Goal: Transaction & Acquisition: Purchase product/service

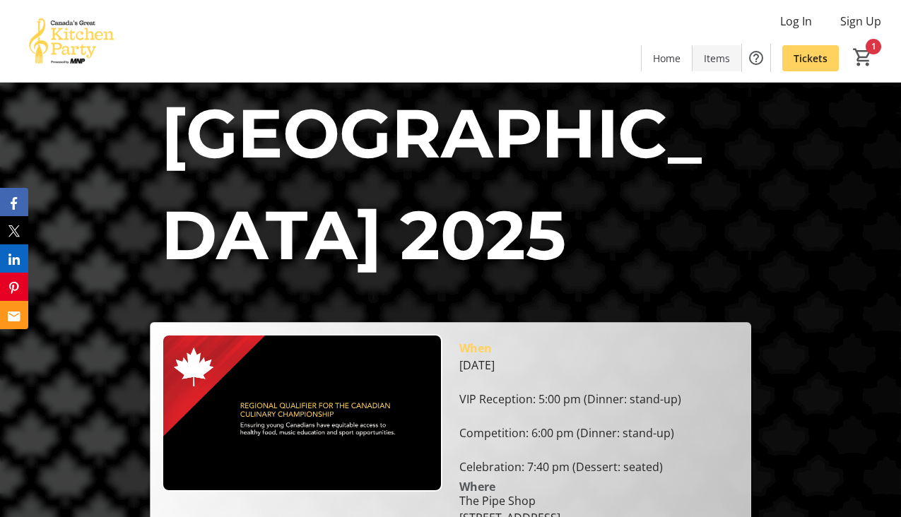
click at [717, 65] on span at bounding box center [717, 58] width 49 height 34
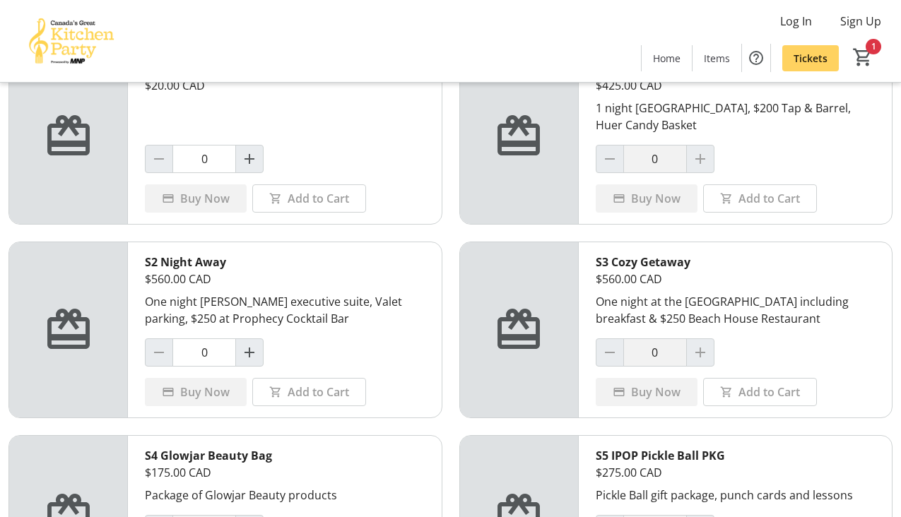
scroll to position [117, 0]
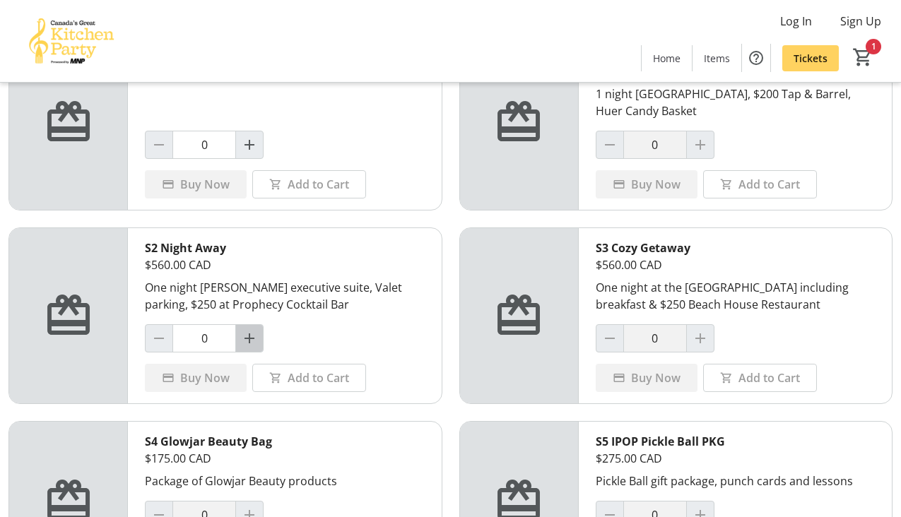
click at [251, 341] on mat-icon "Increment by one" at bounding box center [249, 338] width 17 height 17
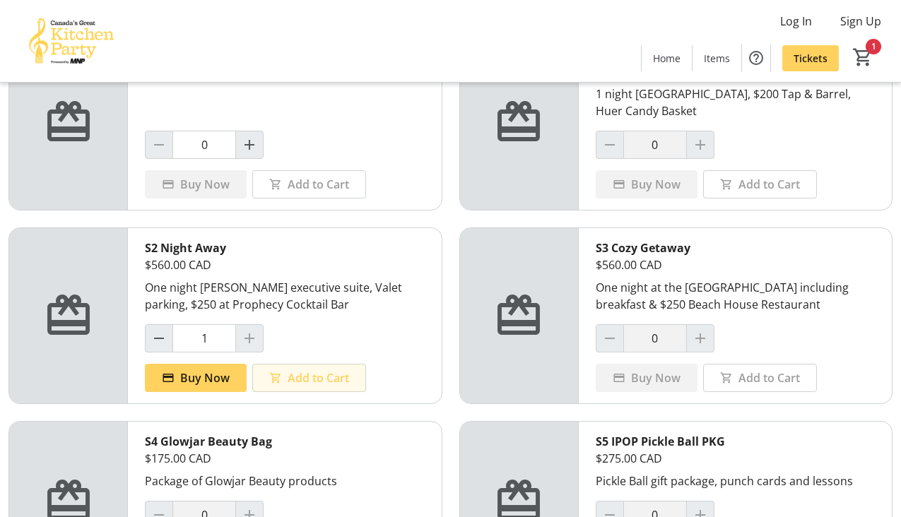
click at [301, 379] on span "Add to Cart" at bounding box center [318, 378] width 61 height 17
type input "0"
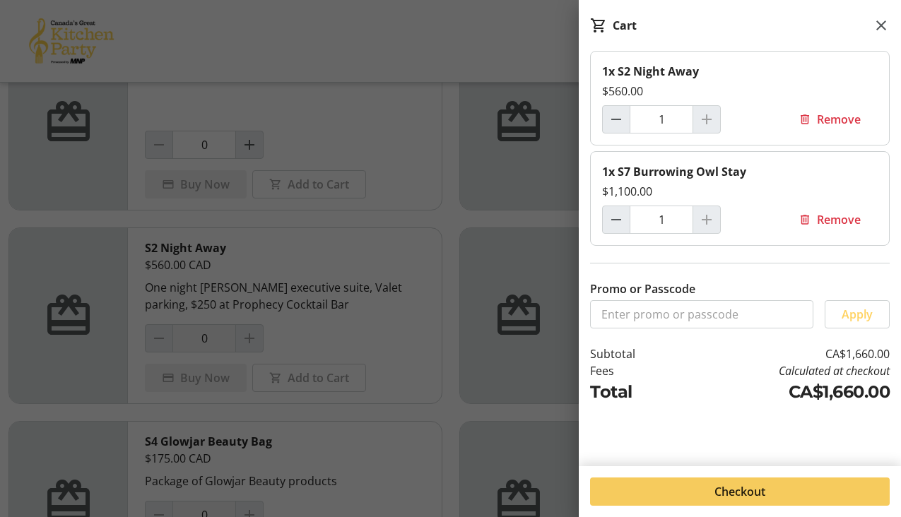
click at [731, 493] on span "Checkout" at bounding box center [740, 491] width 51 height 17
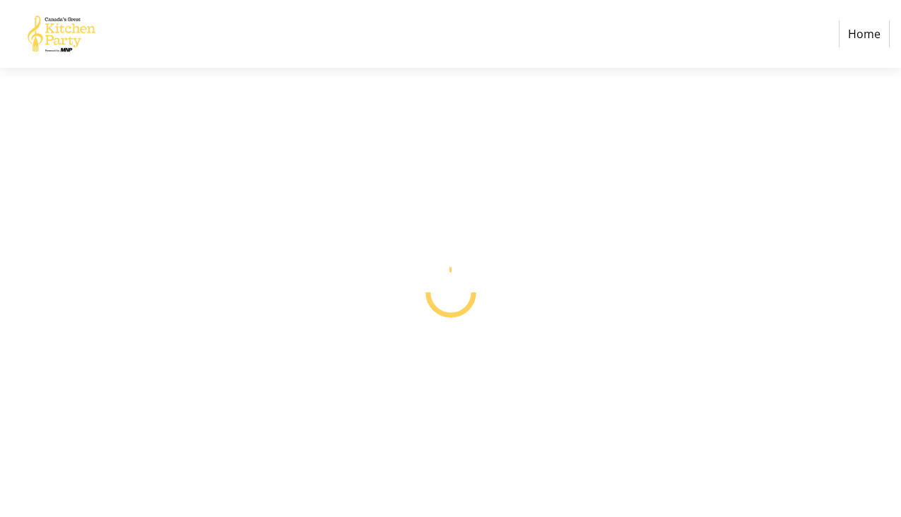
select select "CA"
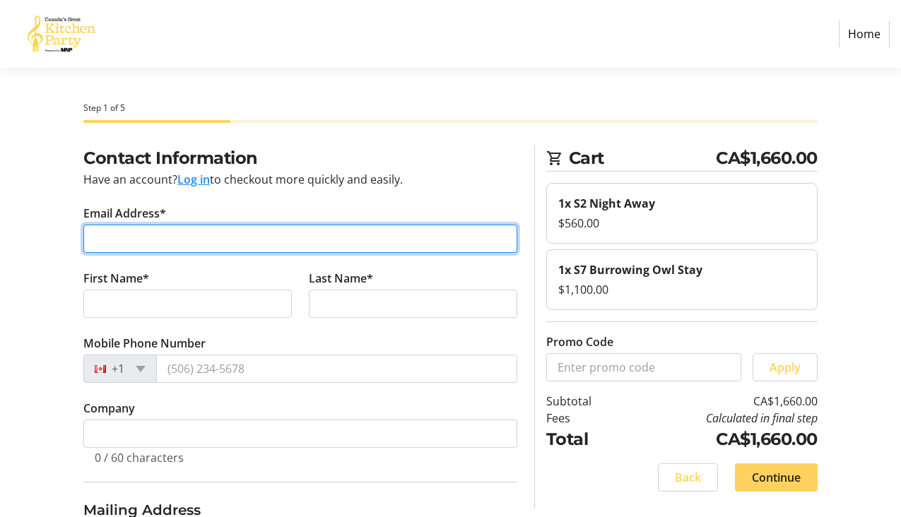
click at [184, 241] on input "Email Address*" at bounding box center [300, 239] width 434 height 28
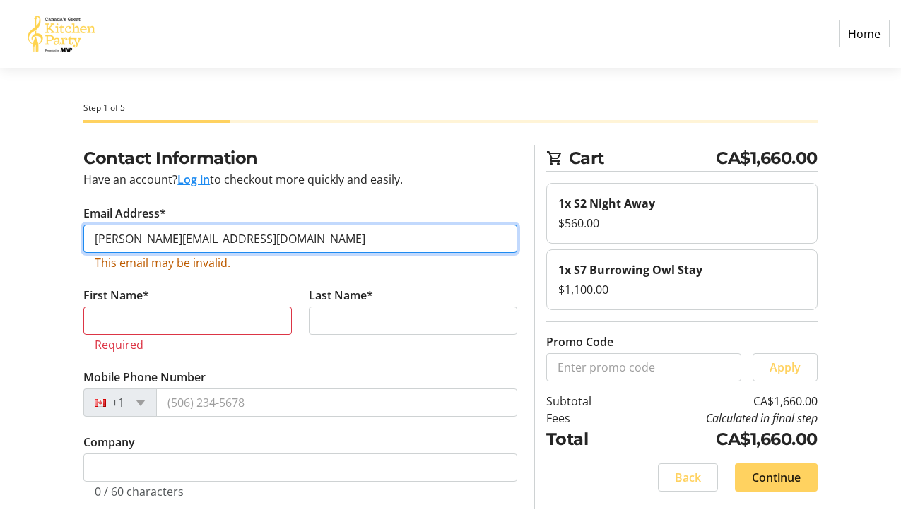
click at [214, 240] on input "chantal.cattermole@gtmail.com" at bounding box center [300, 239] width 434 height 28
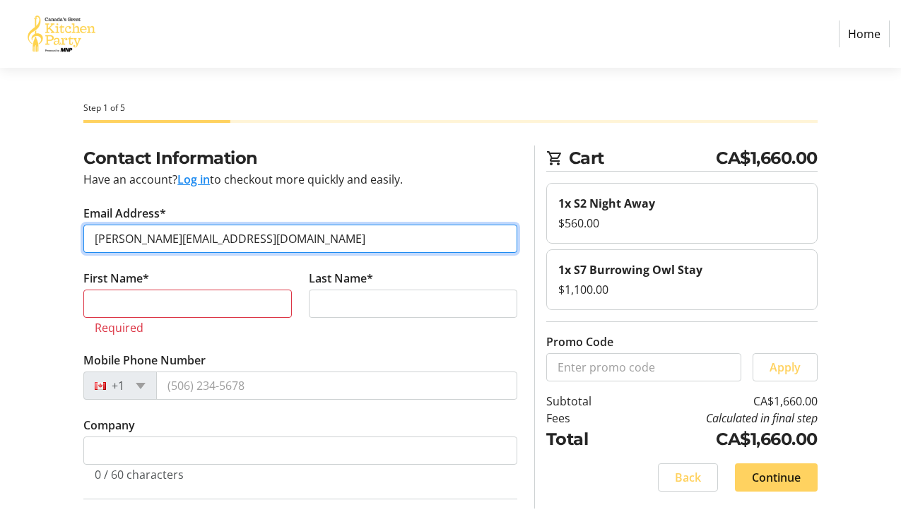
type input "chantal.cattermole@gmail.com"
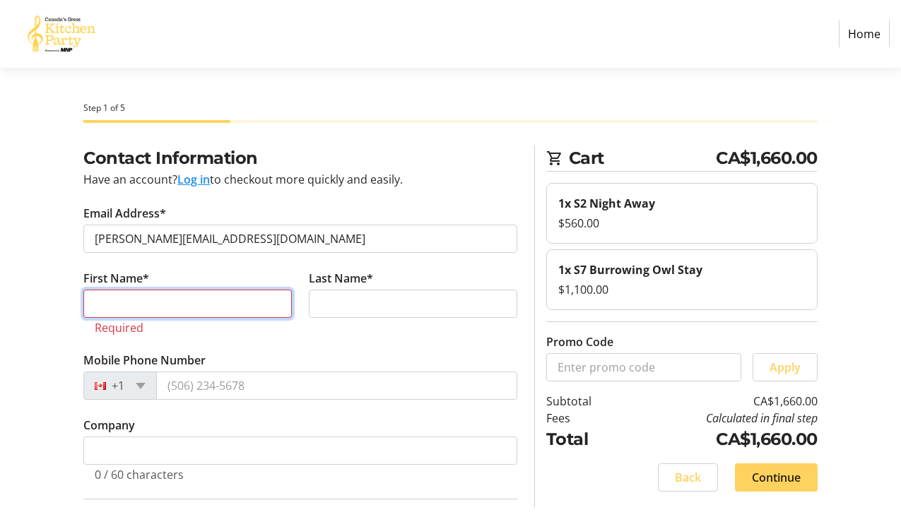
click at [169, 306] on input "First Name*" at bounding box center [187, 304] width 209 height 28
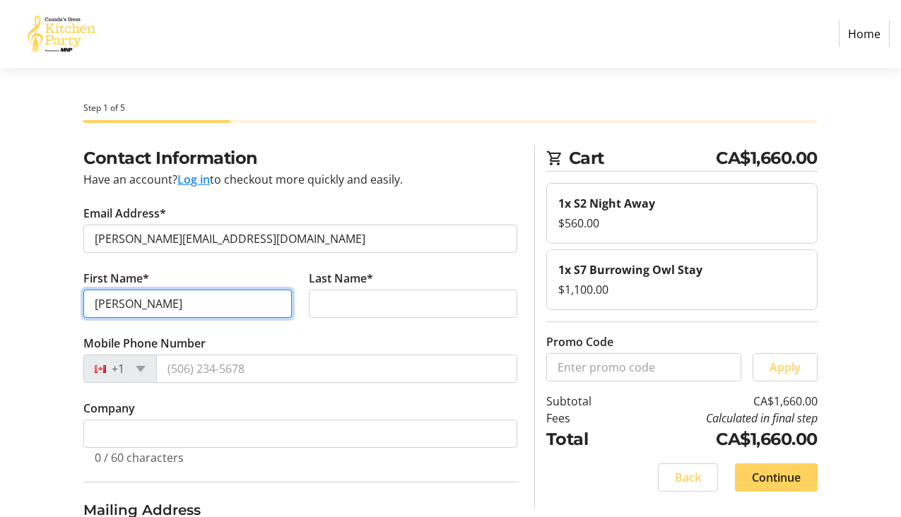
type input "Chantal"
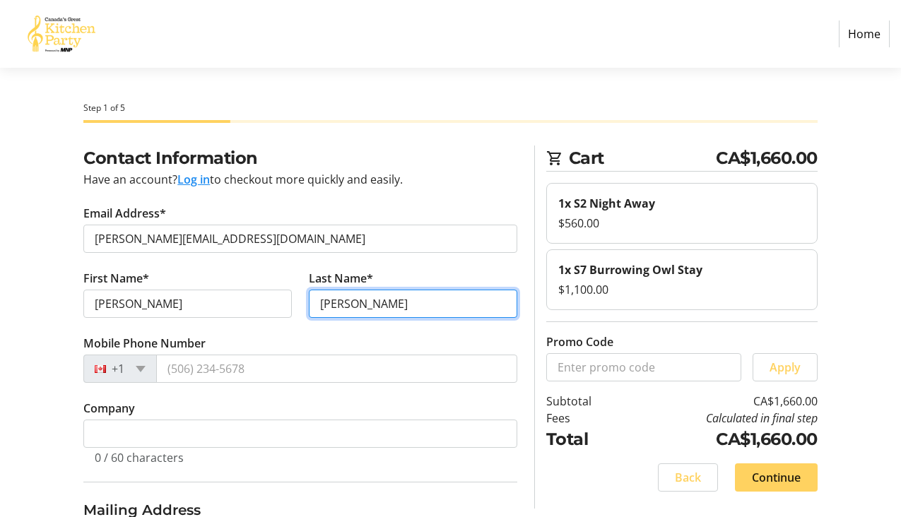
type input "Olson"
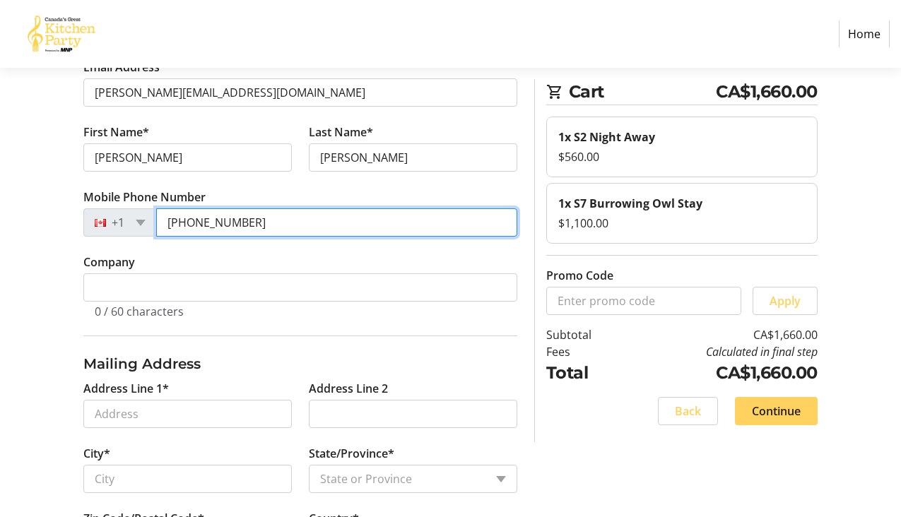
scroll to position [152, 0]
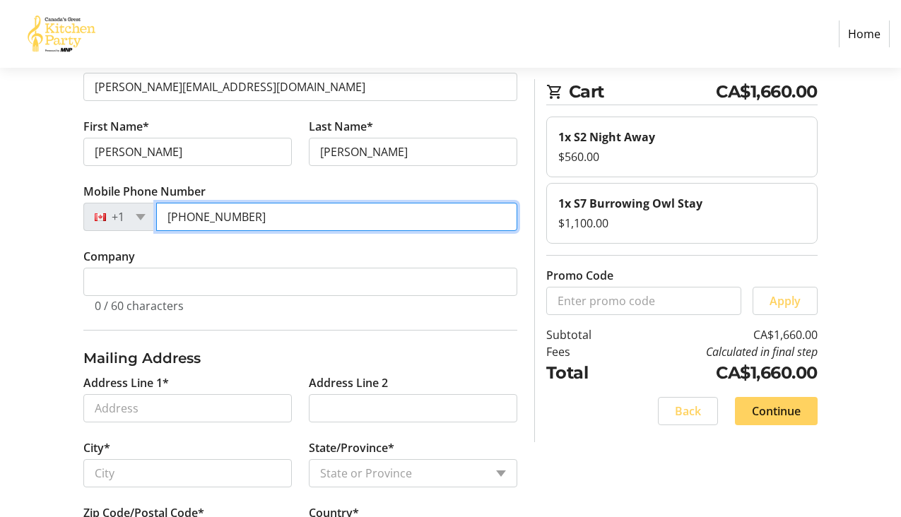
type input "(604) 290-5674"
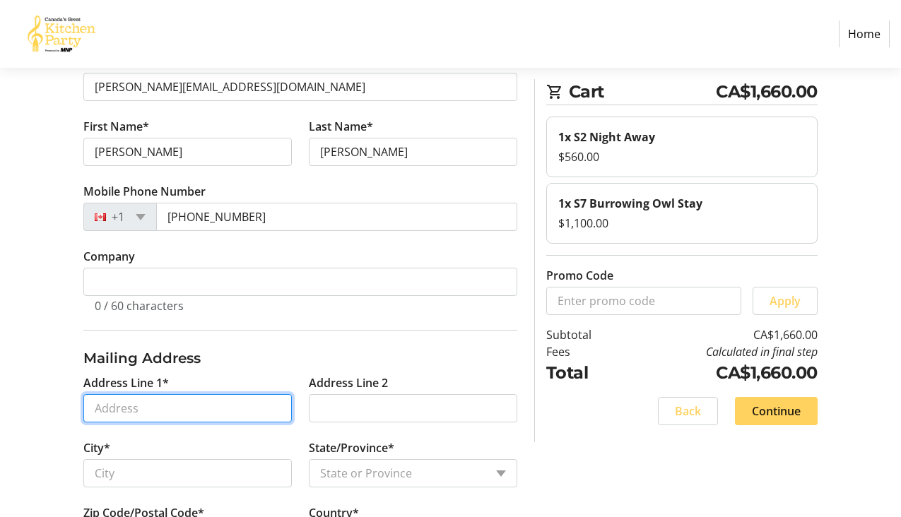
click at [142, 405] on input "Address Line 1*" at bounding box center [187, 408] width 209 height 28
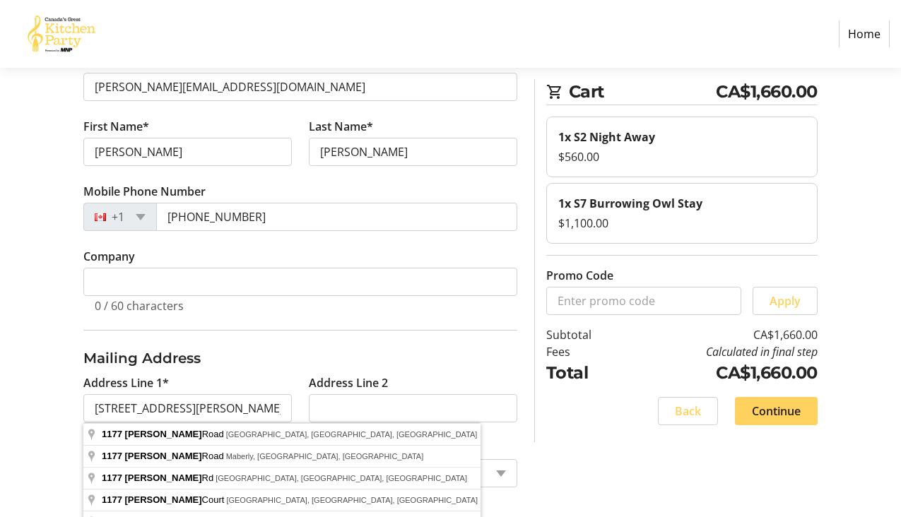
type input "1177 Doran Road"
type input "North Vancouver"
select select "BC"
type input "V7K 1M8"
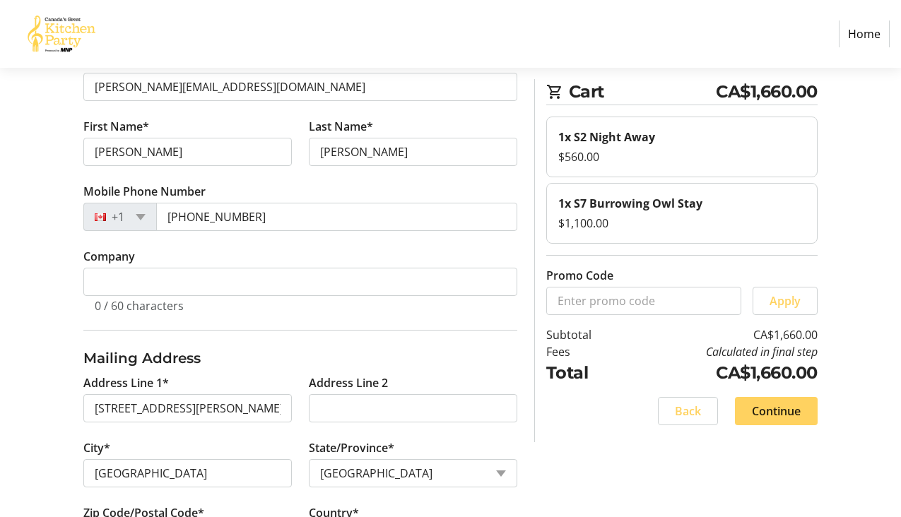
scroll to position [221, 0]
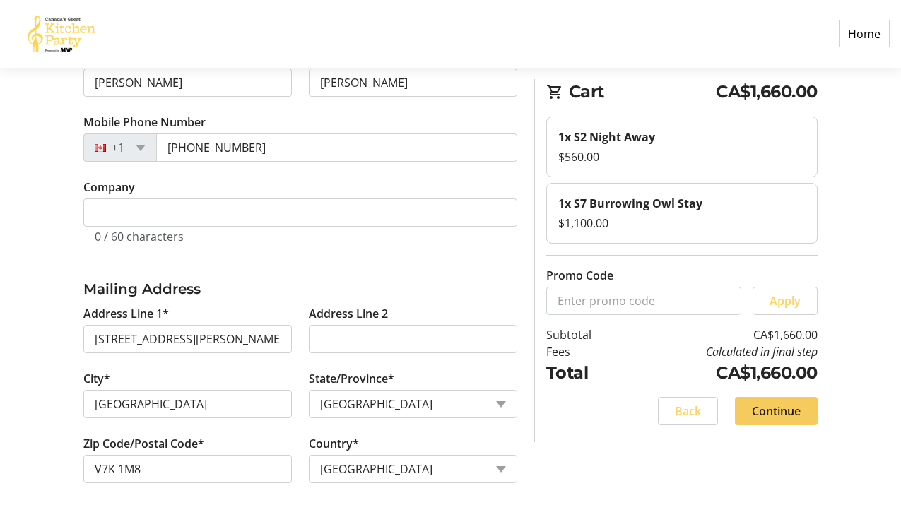
click at [765, 413] on span "Continue" at bounding box center [776, 411] width 49 height 17
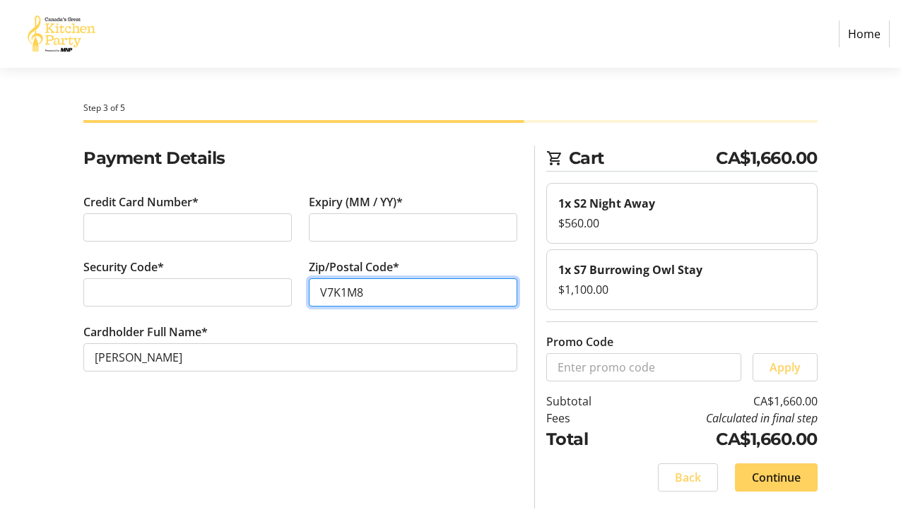
type input "V7K1M8"
click at [124, 426] on div "Payment Details Credit Card Number* Expiry (MM / YY)* Security Code* Zip/Postal…" at bounding box center [300, 327] width 451 height 363
click at [768, 479] on span "Continue" at bounding box center [776, 477] width 49 height 17
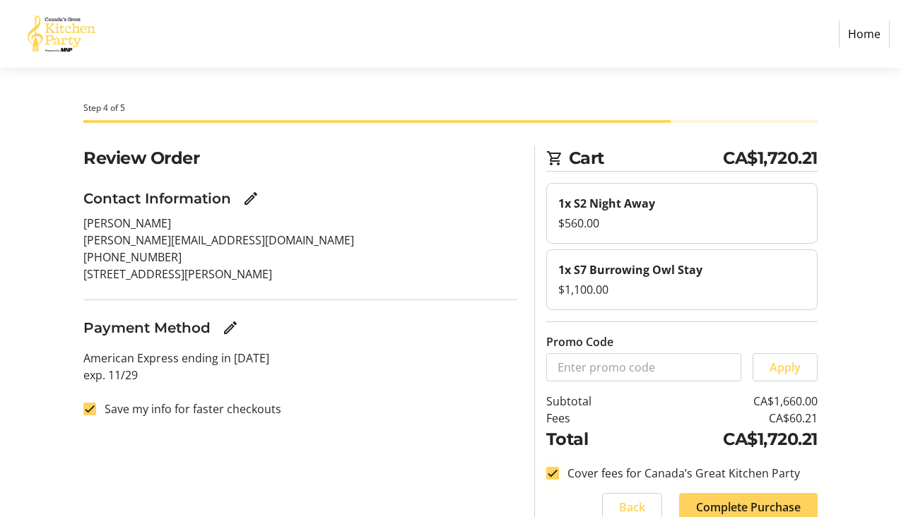
click at [560, 477] on div at bounding box center [553, 474] width 34 height 34
click at [553, 469] on input "Cover fees for Canada’s Great Kitchen Party" at bounding box center [552, 473] width 13 height 13
click at [553, 470] on input "Cover fees for Canada’s Great Kitchen Party" at bounding box center [552, 473] width 13 height 13
checkbox input "false"
click at [89, 415] on input "Save my info for faster checkouts" at bounding box center [89, 409] width 13 height 13
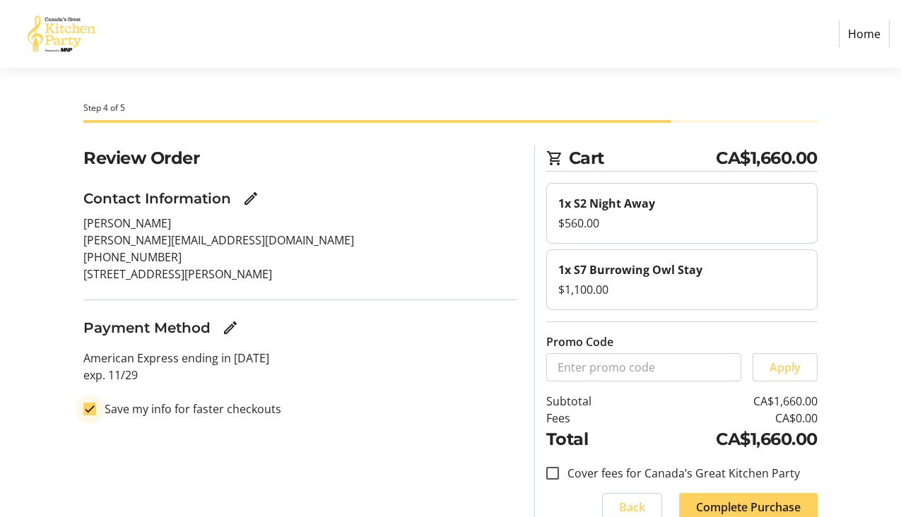
checkbox input "false"
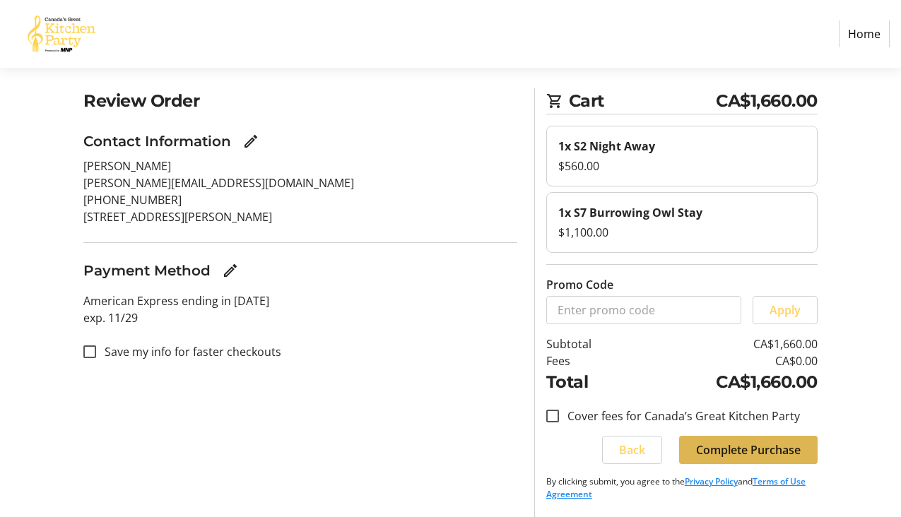
click at [767, 448] on span "Complete Purchase" at bounding box center [748, 450] width 105 height 17
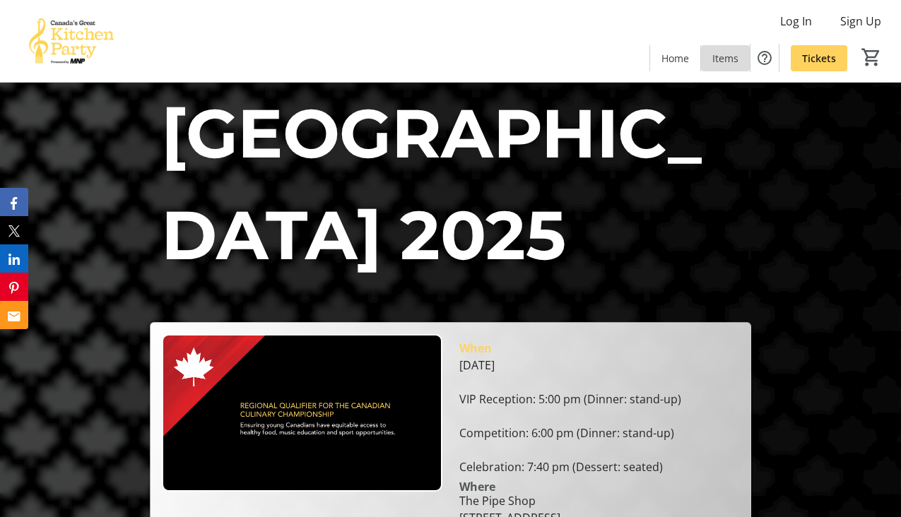
click at [725, 62] on span "Items" at bounding box center [725, 58] width 26 height 15
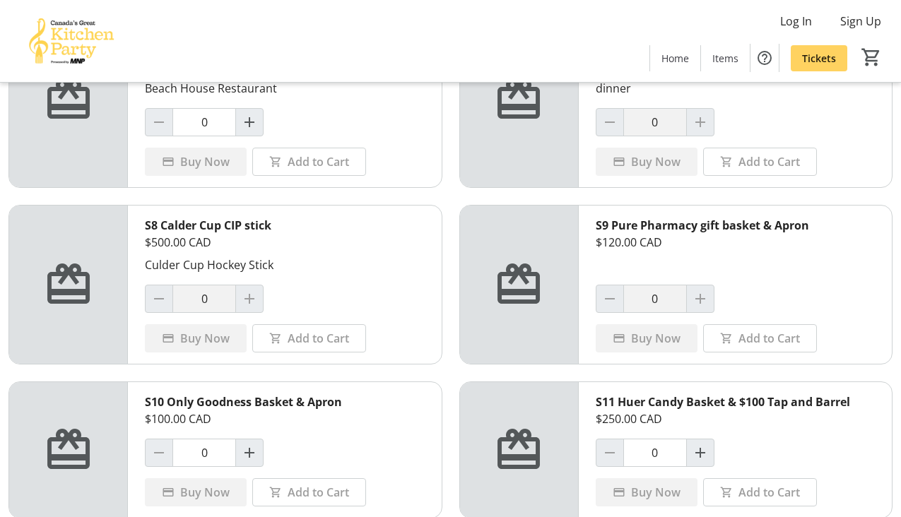
scroll to position [747, 0]
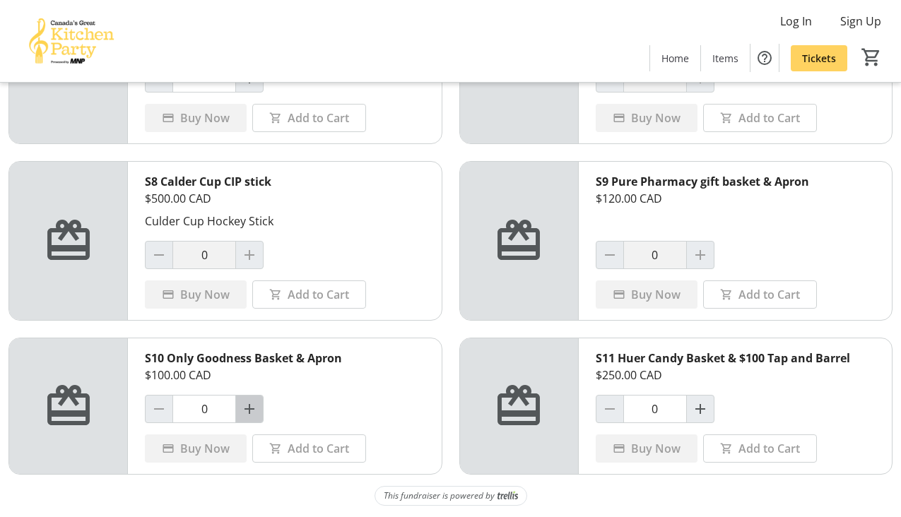
click at [248, 407] on mat-icon "Increment by one" at bounding box center [249, 409] width 17 height 17
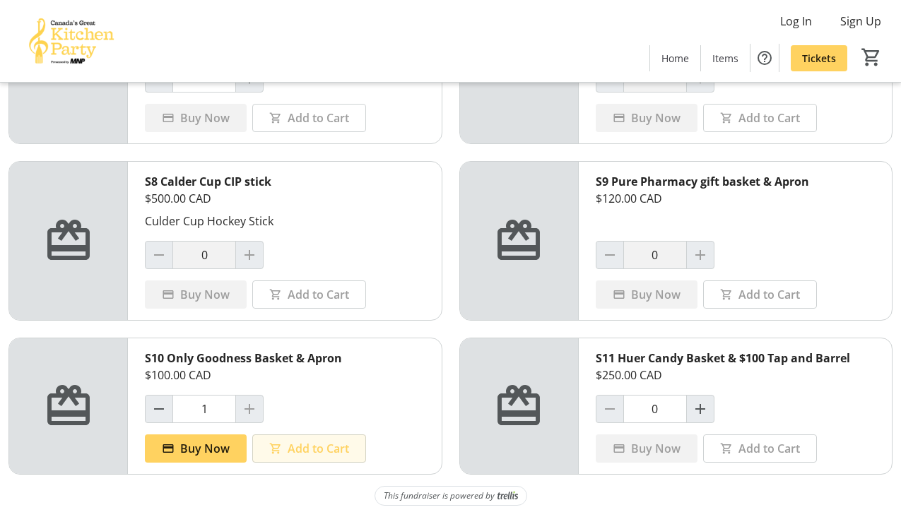
click at [308, 452] on span "Add to Cart" at bounding box center [318, 448] width 61 height 17
type input "0"
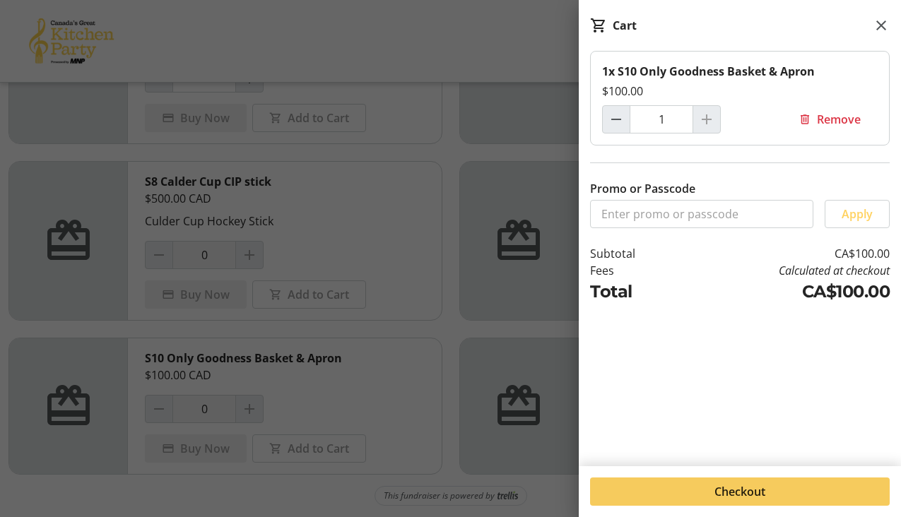
click at [757, 486] on span "Checkout" at bounding box center [740, 491] width 51 height 17
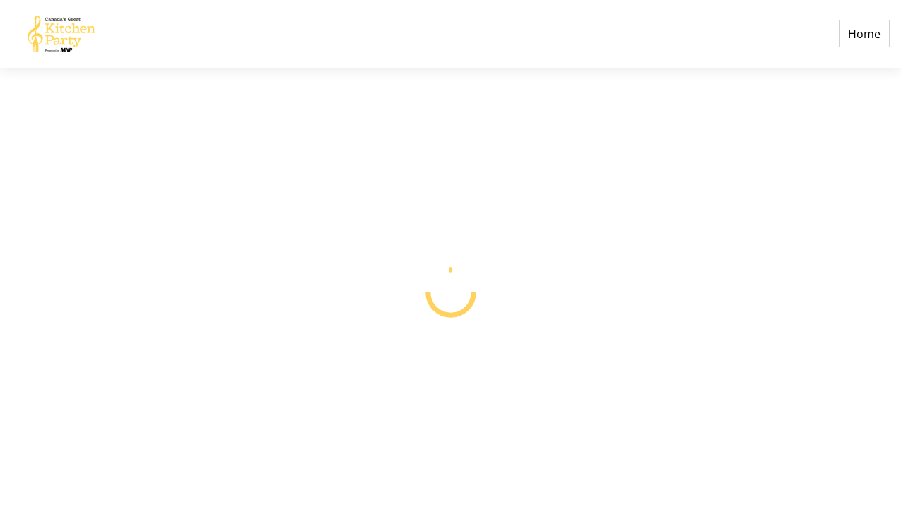
select select "CA"
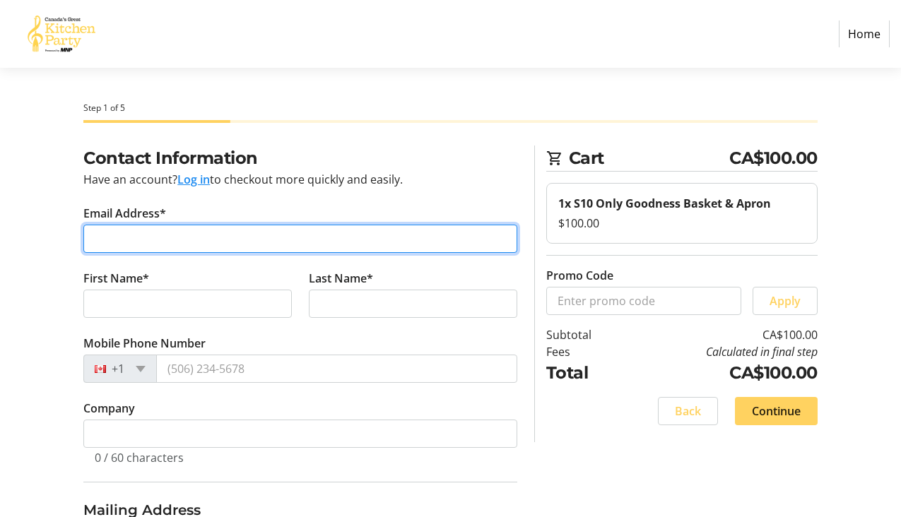
click at [145, 241] on input "Email Address*" at bounding box center [300, 239] width 434 height 28
type input "[EMAIL_ADDRESS][DOMAIN_NAME]"
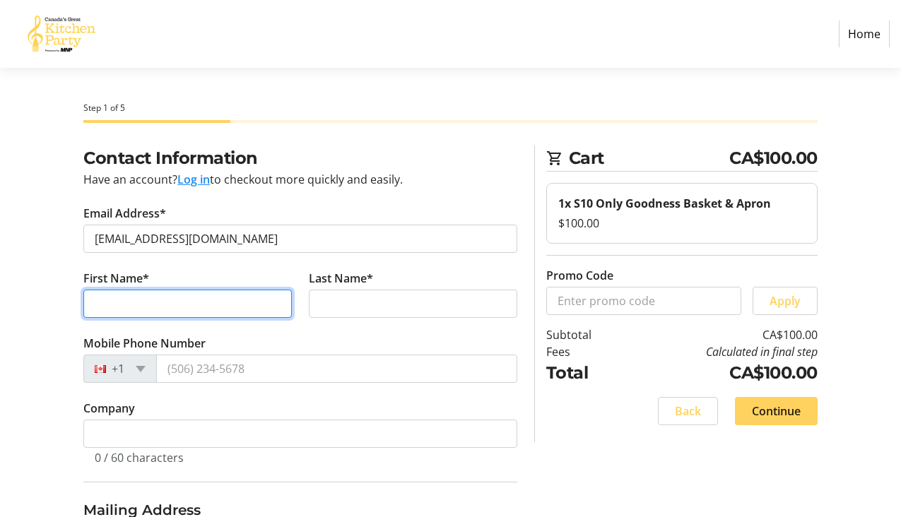
click at [199, 306] on input "First Name*" at bounding box center [187, 304] width 209 height 28
type input "Shenandoah"
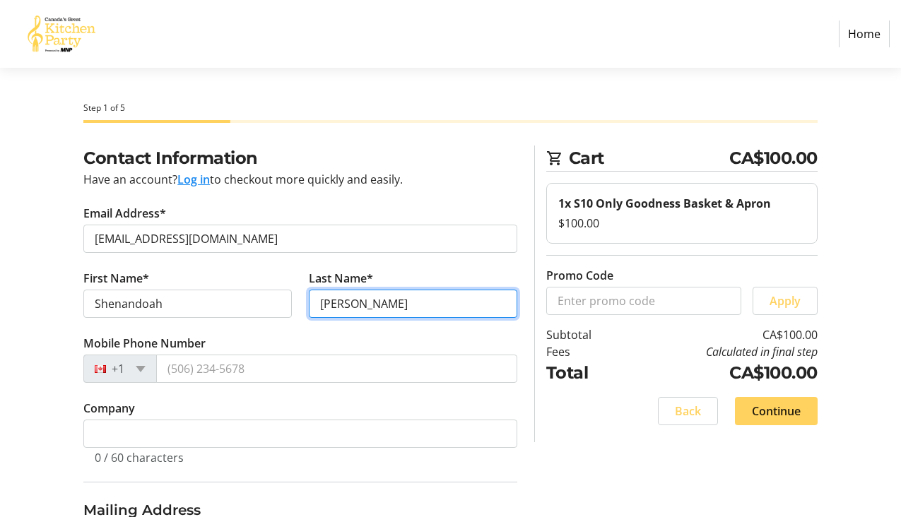
type input "[PERSON_NAME]"
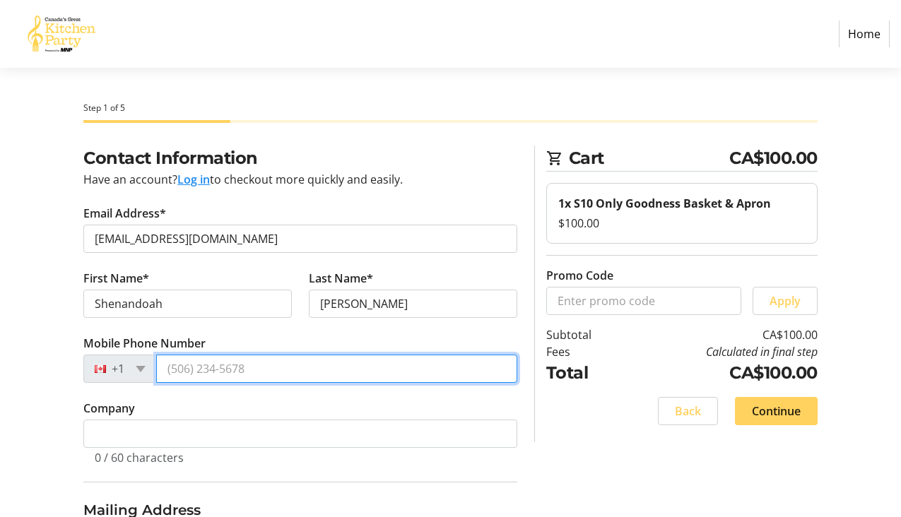
click at [241, 363] on input "Mobile Phone Number" at bounding box center [336, 369] width 361 height 28
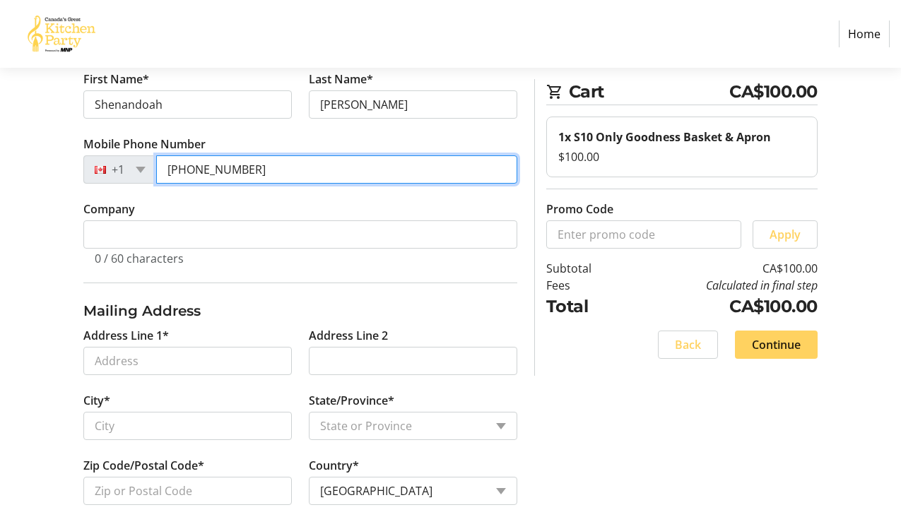
scroll to position [216, 0]
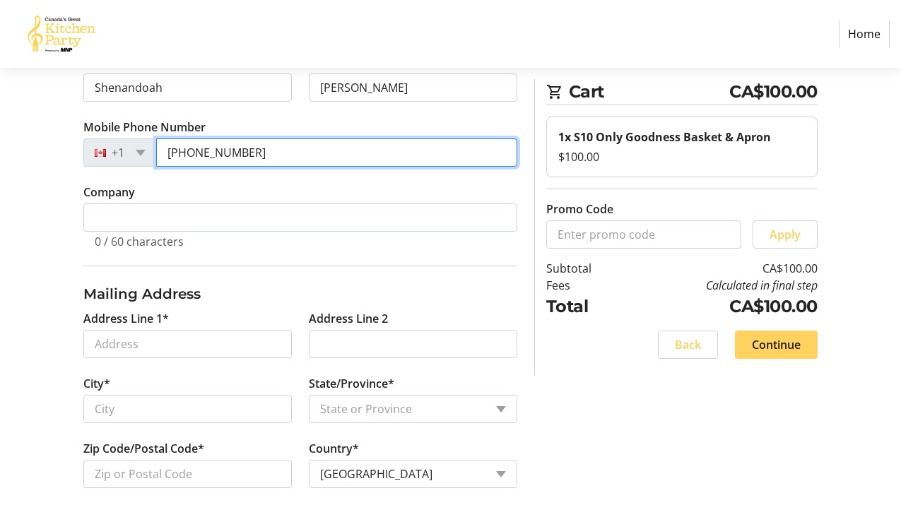
type input "[PHONE_NUMBER]"
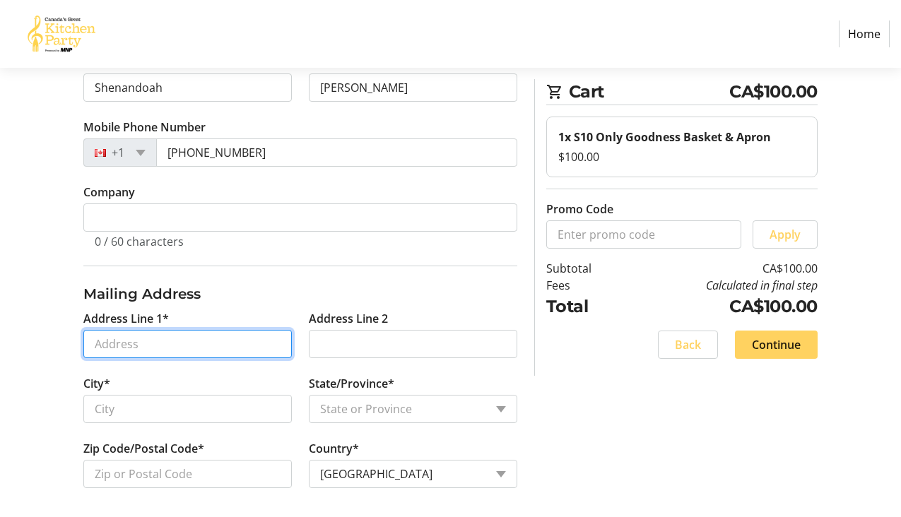
click at [136, 343] on input "Address Line 1*" at bounding box center [187, 344] width 209 height 28
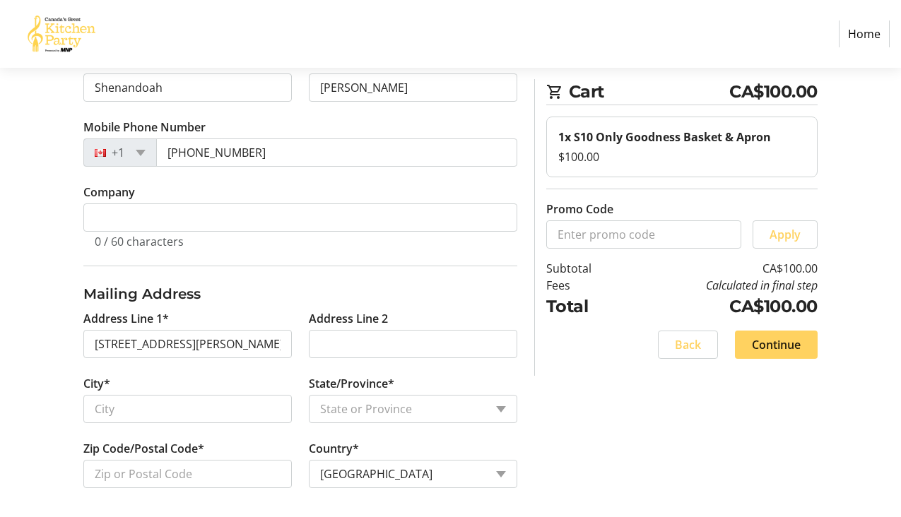
type input "[STREET_ADDRESS][PERSON_NAME]"
type input "[GEOGRAPHIC_DATA]"
select select "BC"
type input "V6J 4G9"
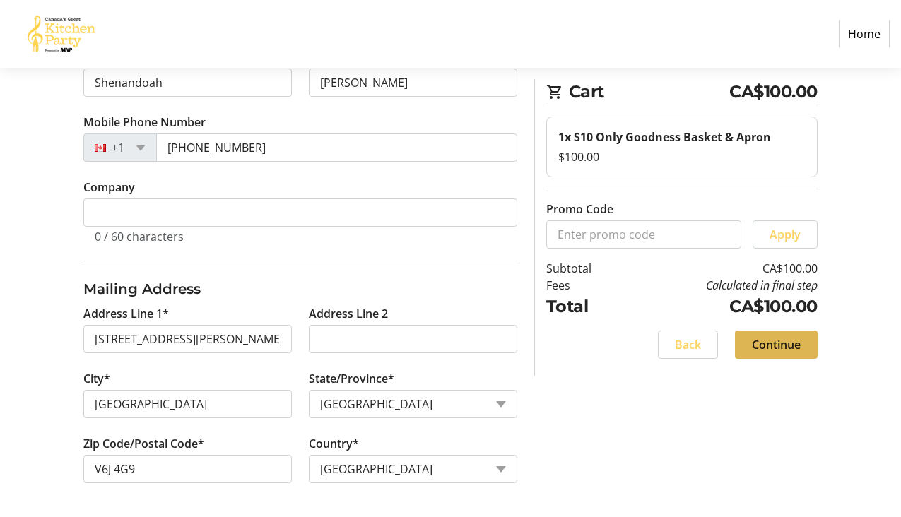
click at [783, 346] on span "Continue" at bounding box center [776, 344] width 49 height 17
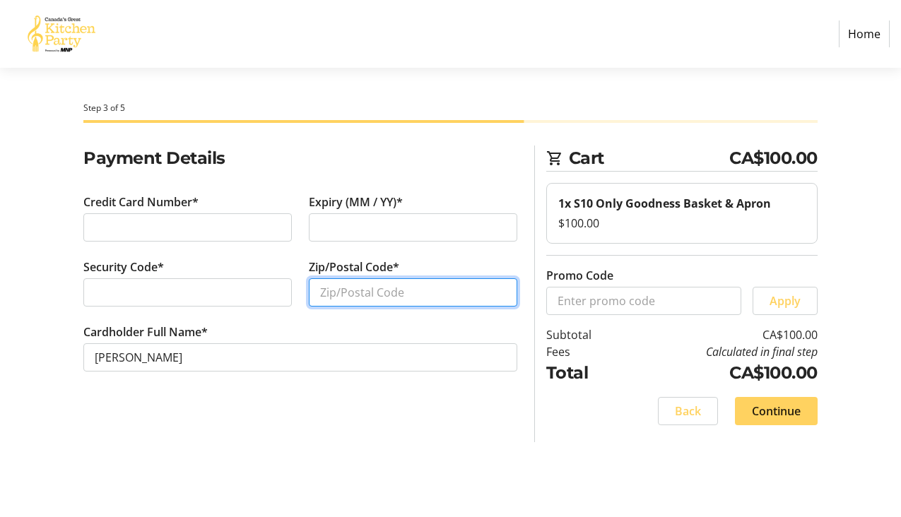
click at [362, 287] on input "Zip/Postal Code*" at bounding box center [413, 292] width 209 height 28
type input "V6J4G9"
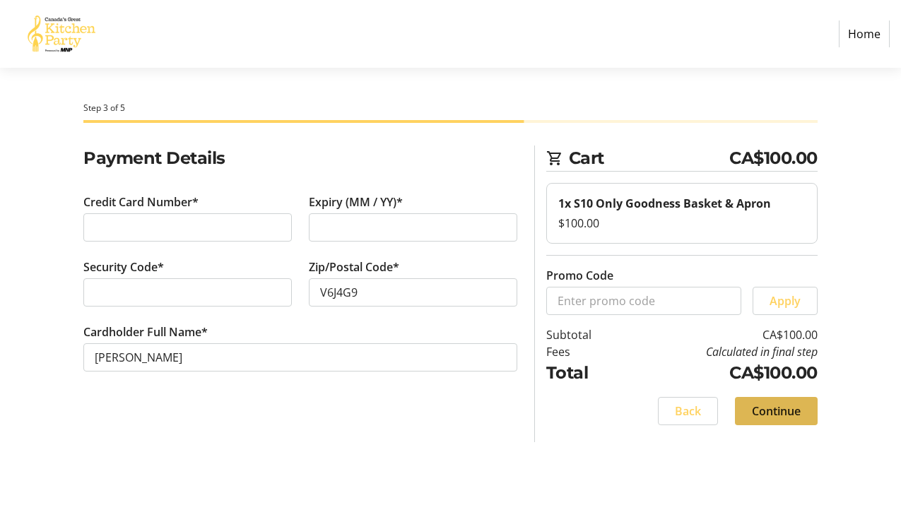
click at [777, 413] on span "Continue" at bounding box center [776, 411] width 49 height 17
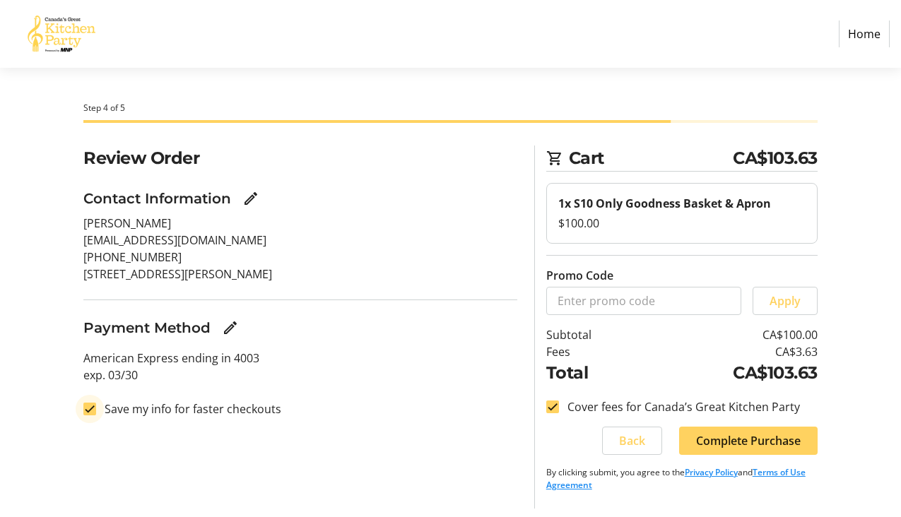
click at [93, 406] on input "Save my info for faster checkouts" at bounding box center [89, 409] width 13 height 13
checkbox input "false"
click at [556, 410] on input "Cover fees for Canada’s Great Kitchen Party" at bounding box center [552, 407] width 13 height 13
checkbox input "false"
click at [734, 442] on span "Complete Purchase" at bounding box center [748, 441] width 105 height 17
